Goal: Navigation & Orientation: Understand site structure

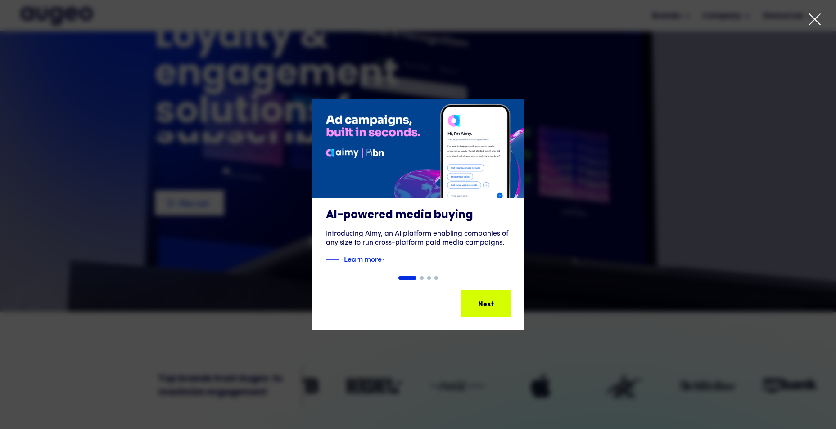
scroll to position [91, 0]
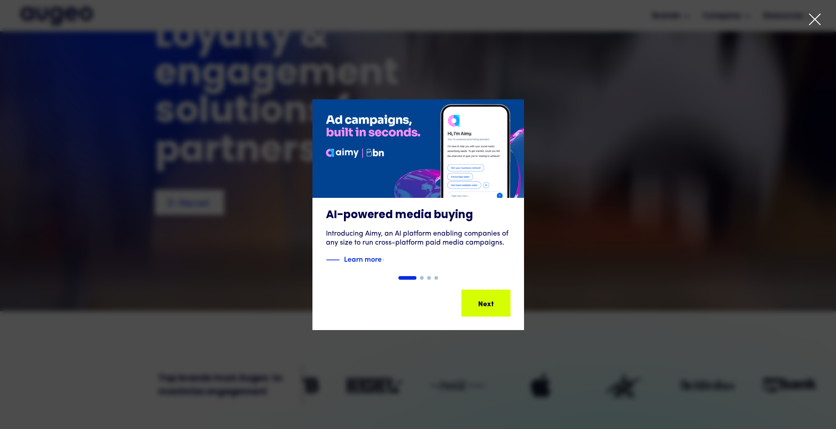
click at [818, 16] on icon at bounding box center [814, 19] width 13 height 13
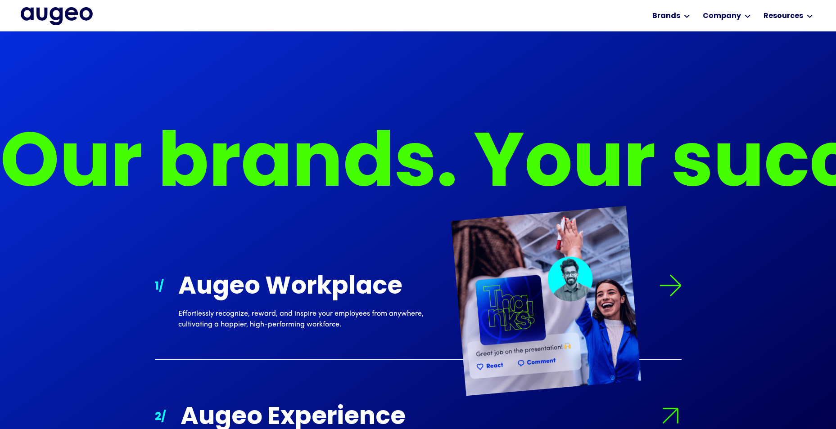
scroll to position [728, 0]
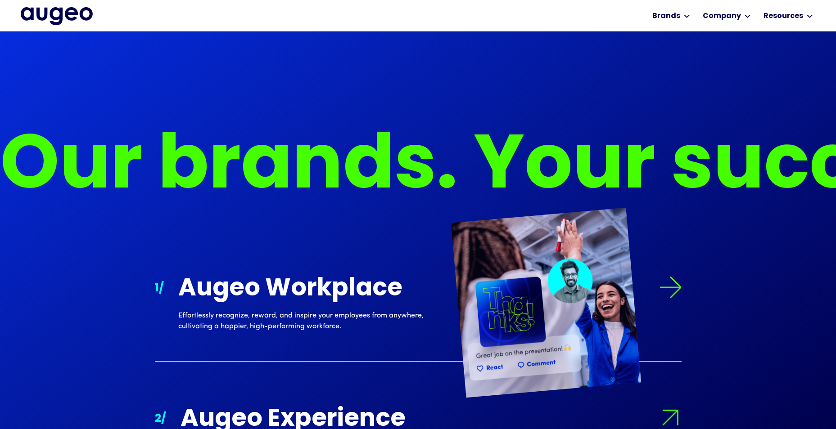
click at [291, 278] on div "Augeo Workplace" at bounding box center [307, 289] width 259 height 27
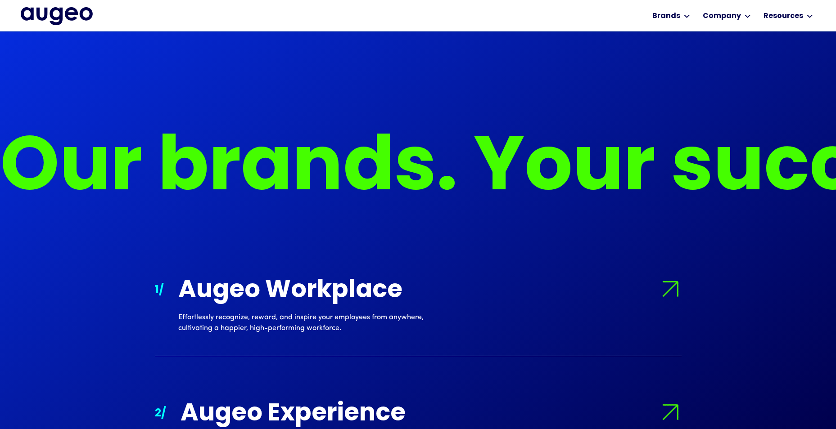
scroll to position [726, 0]
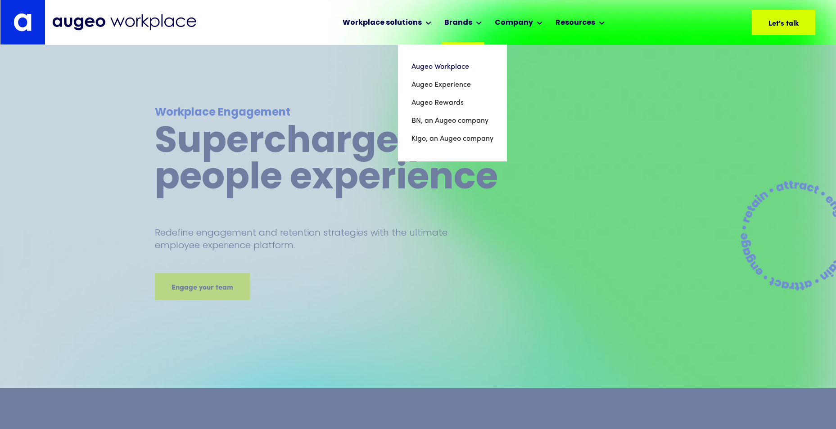
click at [468, 20] on div "Brands" at bounding box center [458, 23] width 28 height 11
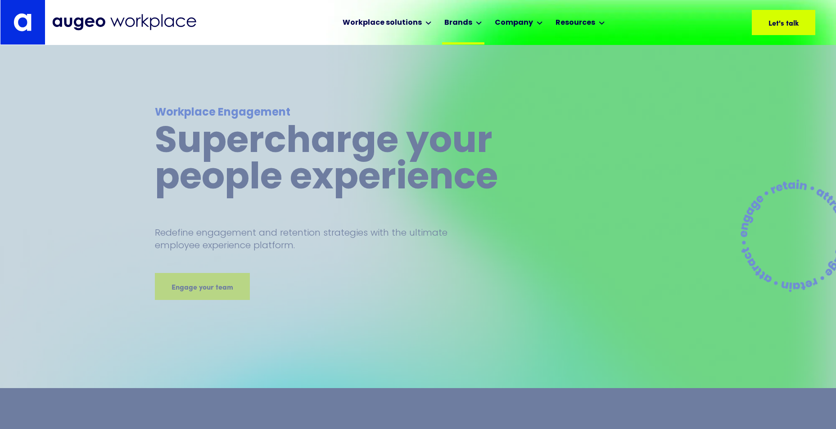
click at [480, 21] on icon at bounding box center [479, 23] width 6 height 4
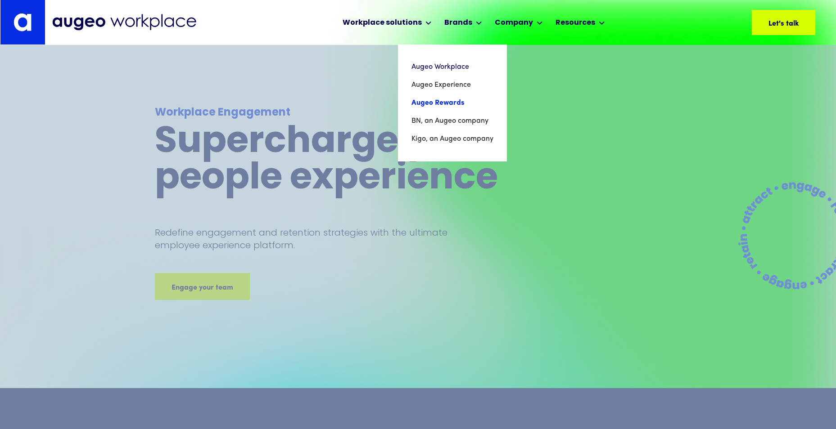
click at [450, 103] on link "Augeo Rewards" at bounding box center [452, 103] width 82 height 18
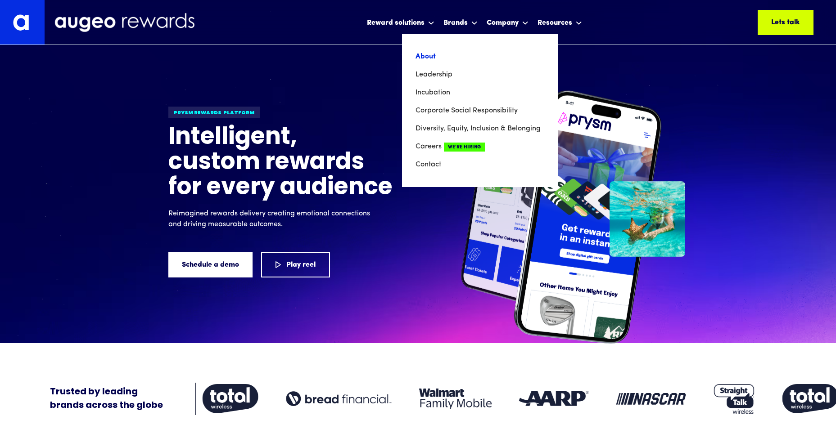
click at [429, 59] on link "About" at bounding box center [479, 57] width 129 height 18
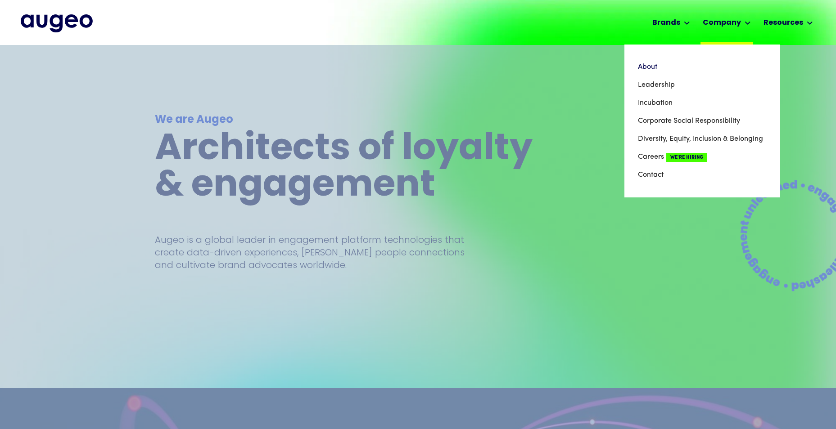
click at [745, 22] on icon at bounding box center [747, 23] width 6 height 4
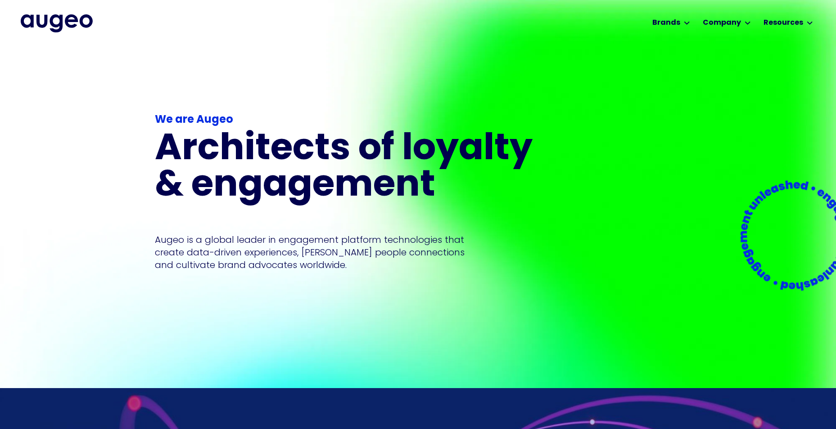
click at [614, 153] on div "We are Augeo Architects of loyalty & engagement Augeo is a global leader in eng…" at bounding box center [418, 216] width 526 height 343
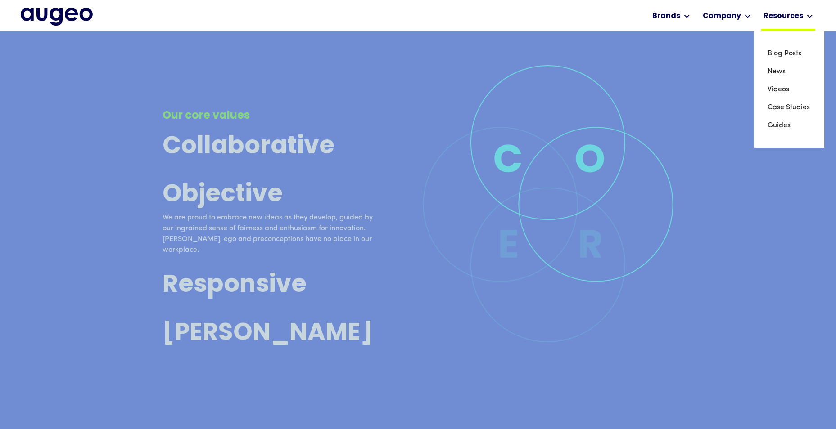
scroll to position [2767, 0]
click at [779, 72] on link "News" at bounding box center [788, 72] width 43 height 18
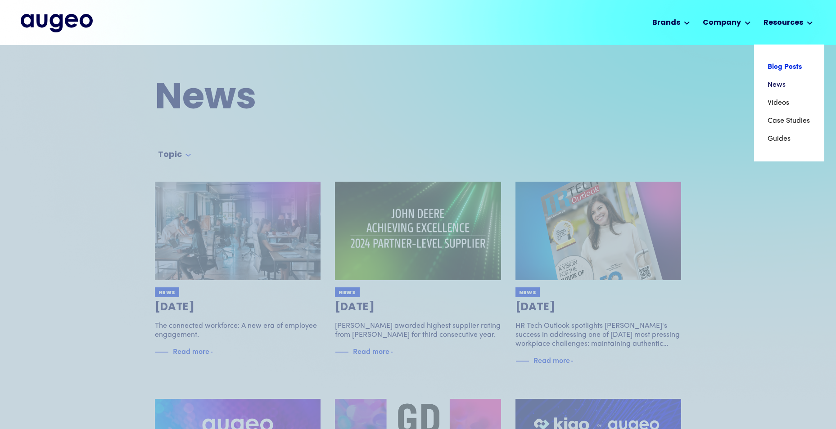
click at [786, 69] on link "Blog Posts" at bounding box center [788, 67] width 43 height 18
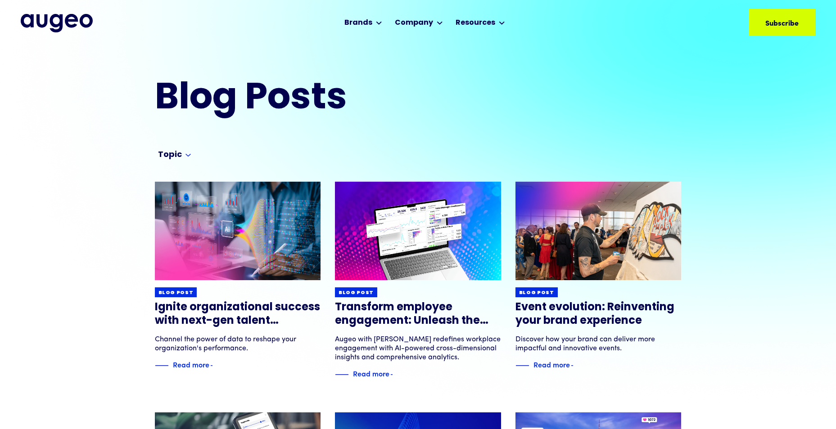
click at [822, 46] on div "Blog Posts" at bounding box center [418, 92] width 836 height 94
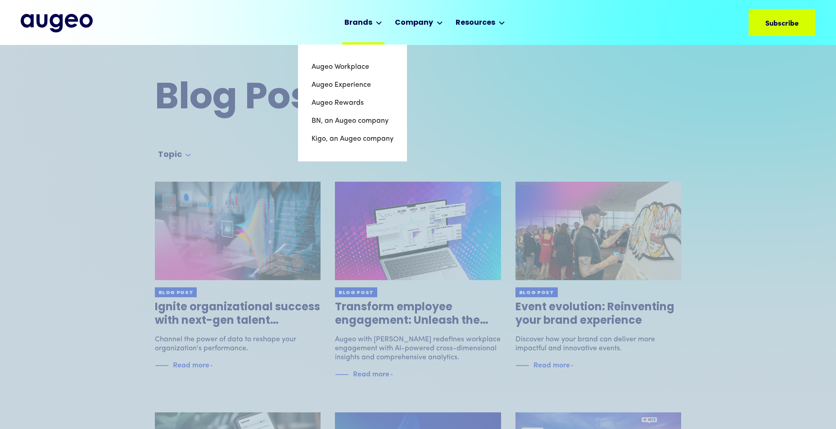
click at [380, 23] on icon at bounding box center [378, 23] width 5 height 3
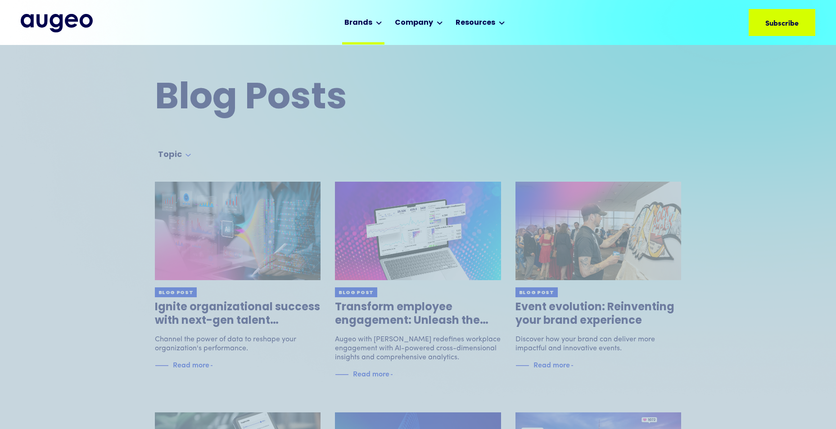
click at [380, 23] on icon at bounding box center [378, 23] width 5 height 3
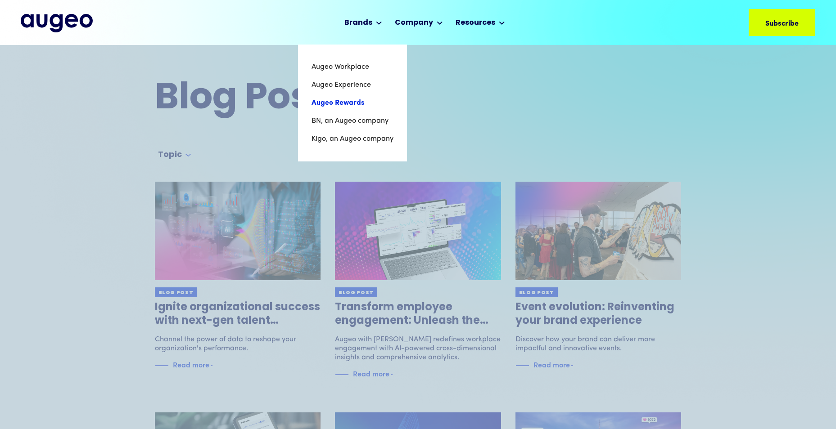
click at [353, 102] on link "Augeo Rewards" at bounding box center [352, 103] width 82 height 18
